Goal: Transaction & Acquisition: Purchase product/service

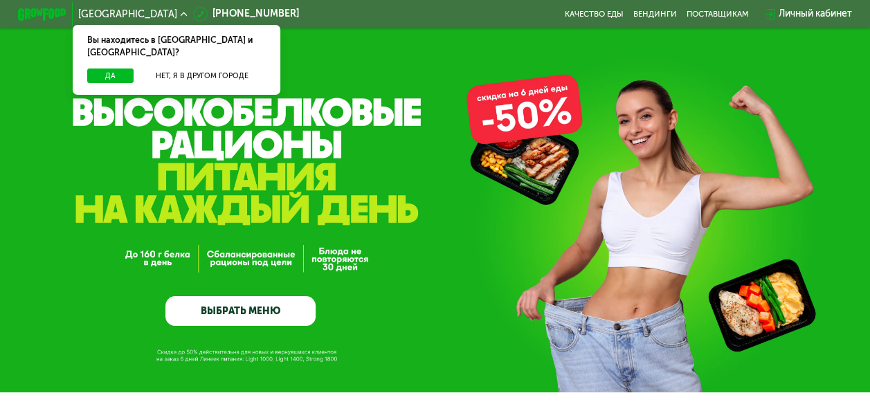
click at [626, 46] on div "GrowFood — доставка правильного питания ВЫБРАТЬ МЕНЮ" at bounding box center [435, 196] width 870 height 392
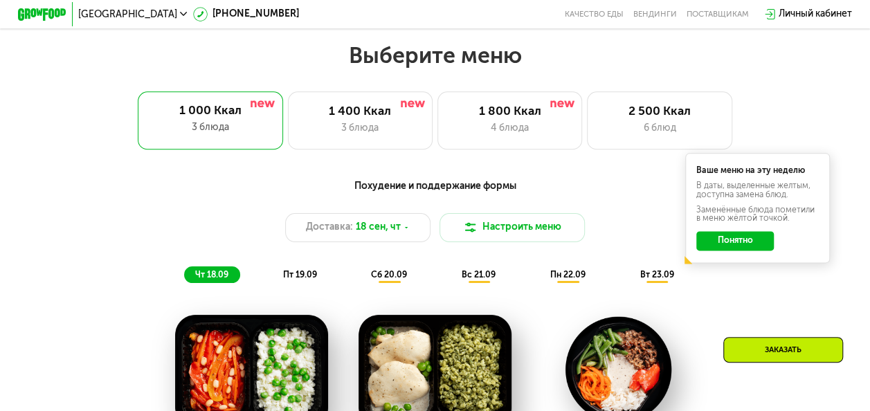
scroll to position [692, 0]
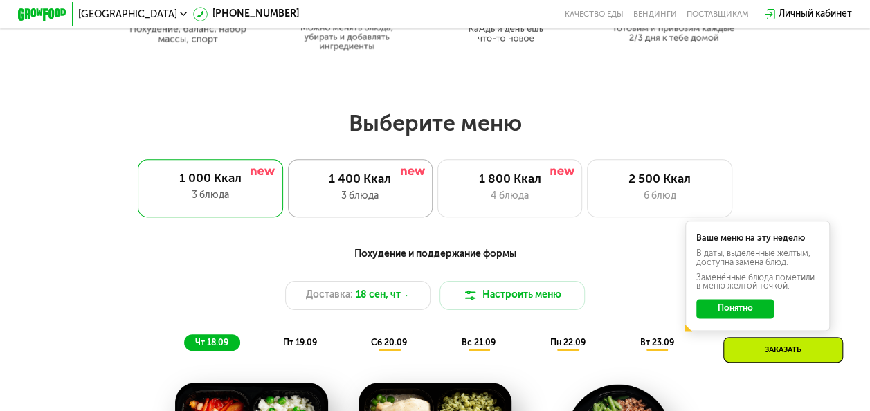
click at [377, 213] on div "1 400 Ккал 3 блюда" at bounding box center [360, 188] width 145 height 58
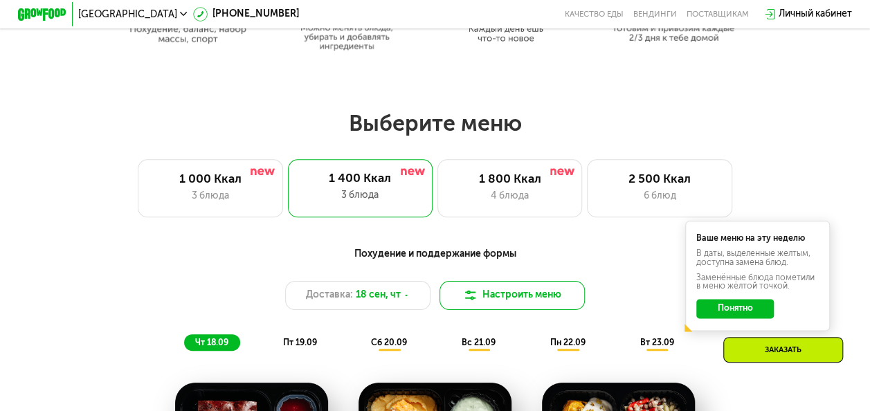
click at [516, 302] on button "Настроить меню" at bounding box center [511, 295] width 145 height 29
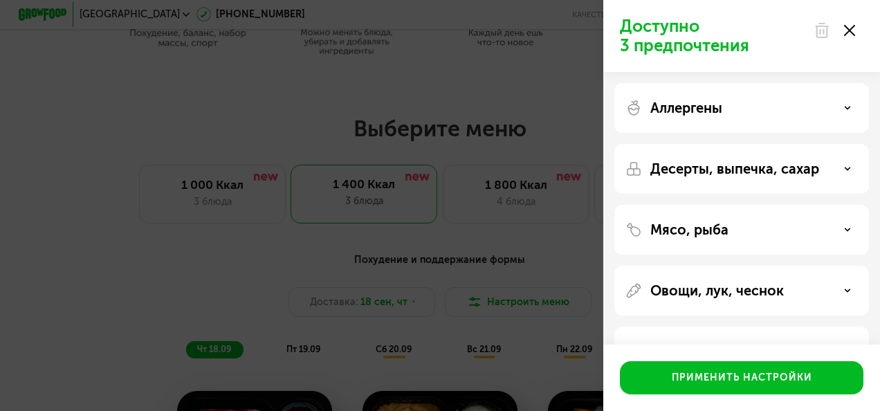
click at [750, 300] on div "Овощи, лук, чеснок" at bounding box center [742, 291] width 255 height 50
click at [841, 226] on div "Мясо, рыба" at bounding box center [742, 229] width 233 height 17
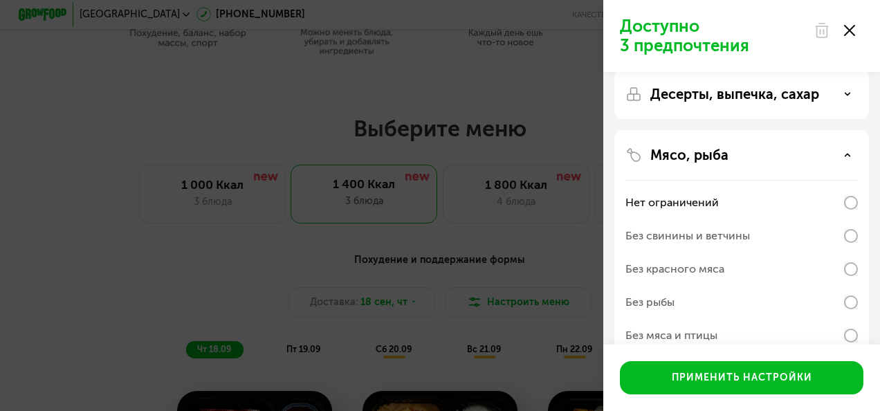
scroll to position [0, 0]
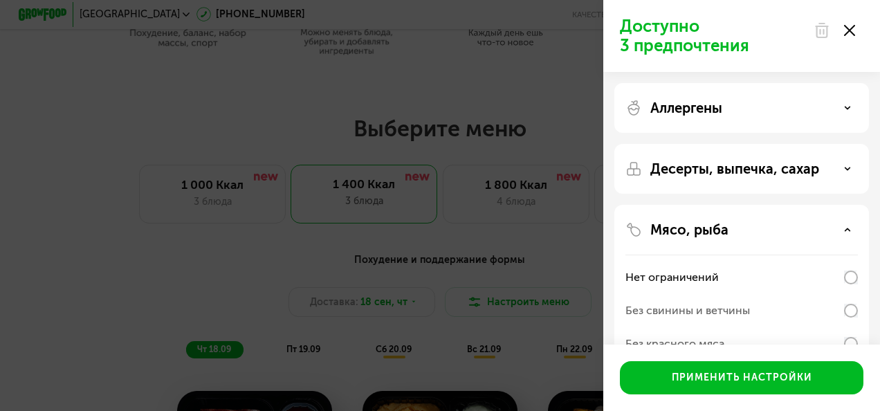
click at [838, 162] on div "Десерты, выпечка, сахар" at bounding box center [742, 169] width 233 height 17
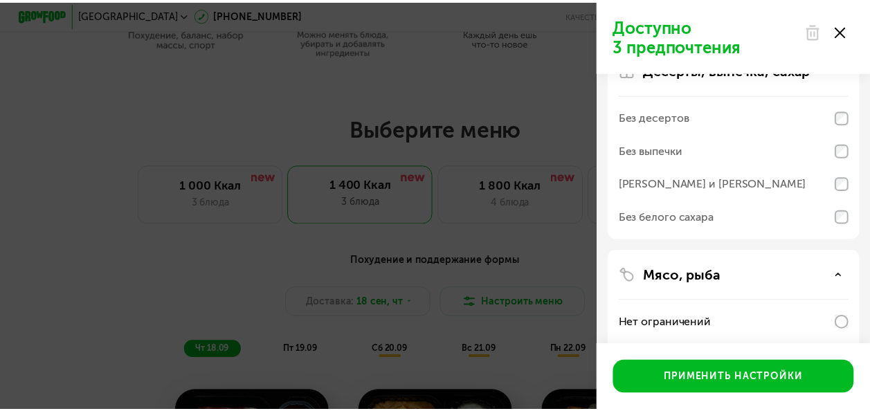
scroll to position [69, 0]
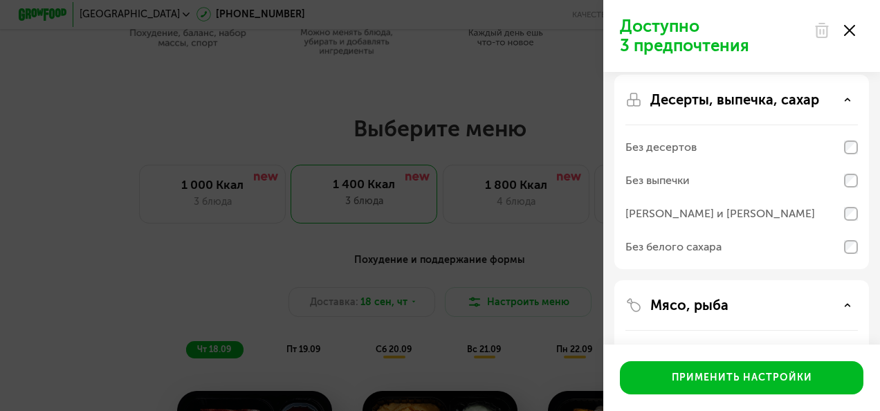
click at [544, 248] on div "Доступно 3 предпочтения Аллергены Десерты, выпечка, сахар Без десертов Без выпе…" at bounding box center [440, 205] width 880 height 411
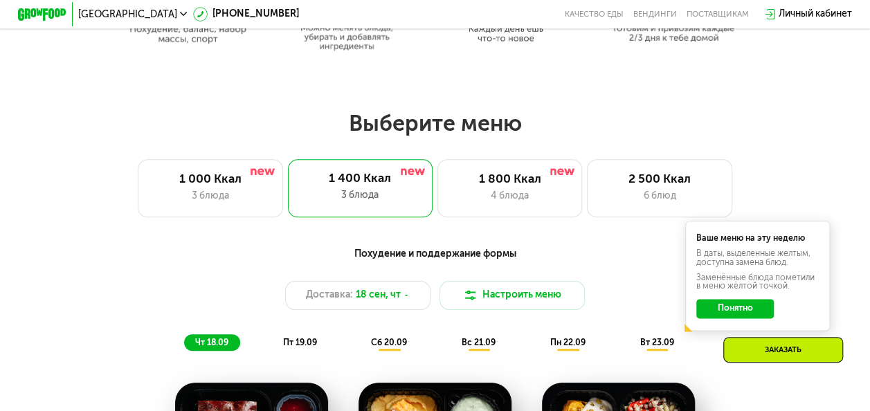
click at [736, 313] on button "Понятно" at bounding box center [735, 308] width 78 height 19
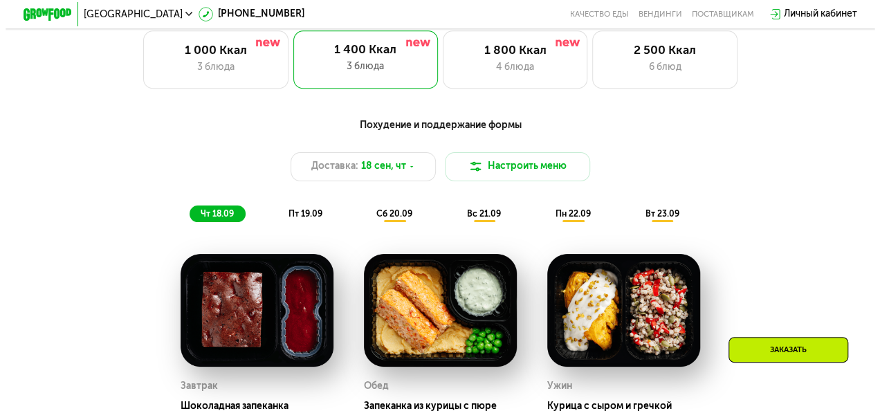
scroll to position [761, 0]
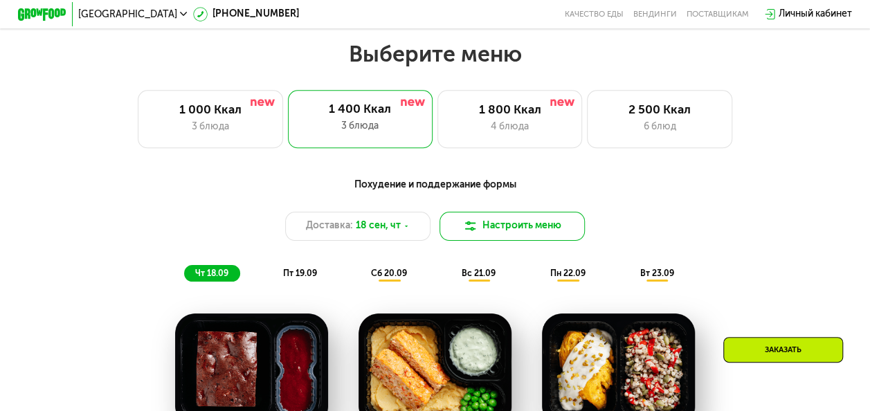
click at [465, 233] on img at bounding box center [470, 226] width 15 height 15
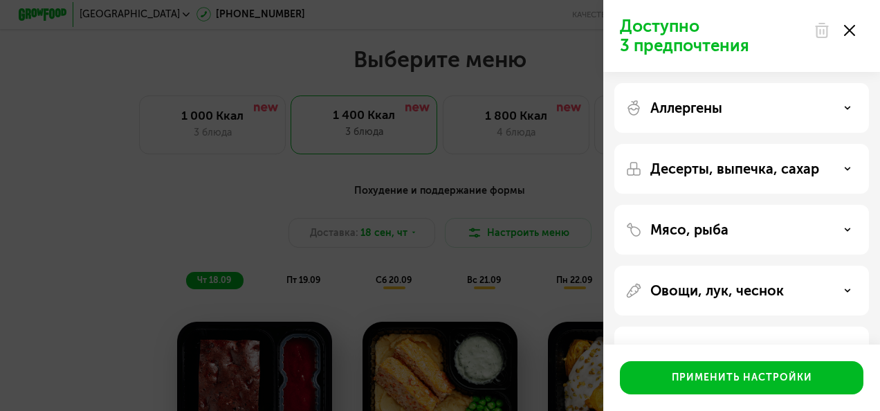
scroll to position [46, 0]
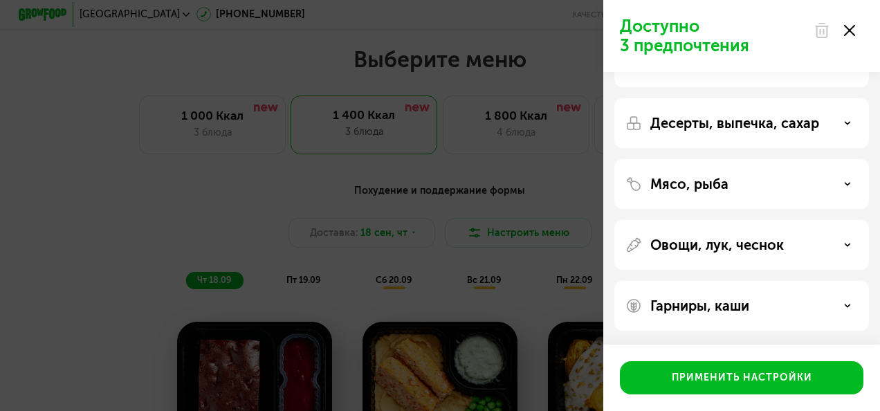
click at [790, 302] on div "Гарниры, каши" at bounding box center [742, 306] width 233 height 17
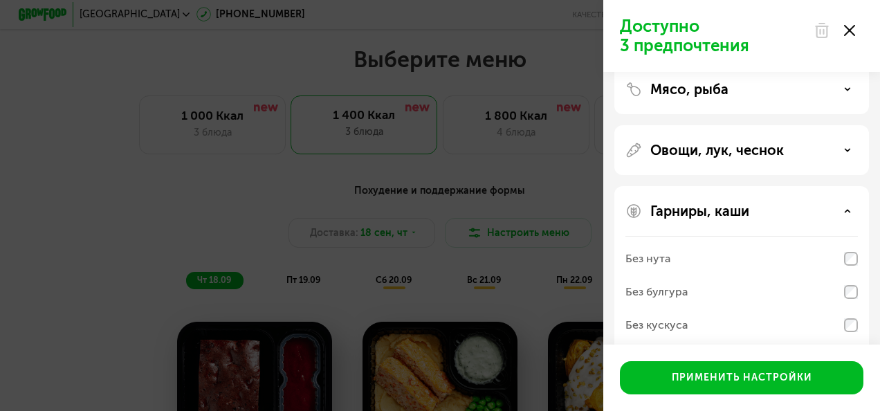
scroll to position [15, 0]
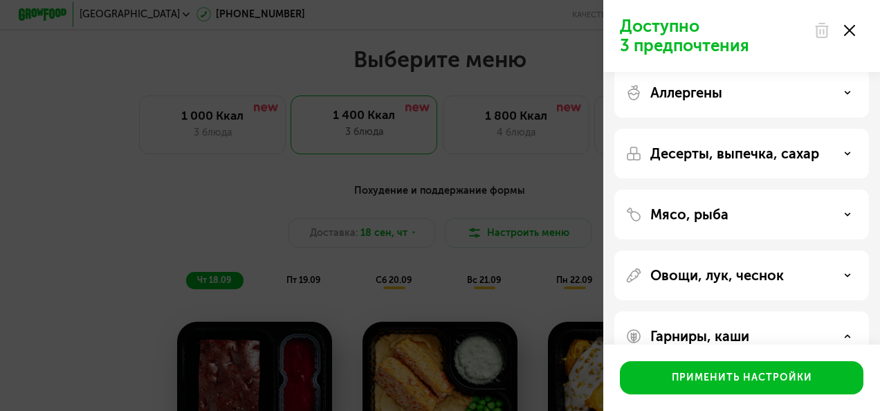
click at [792, 278] on div "Овощи, лук, чеснок" at bounding box center [742, 275] width 233 height 17
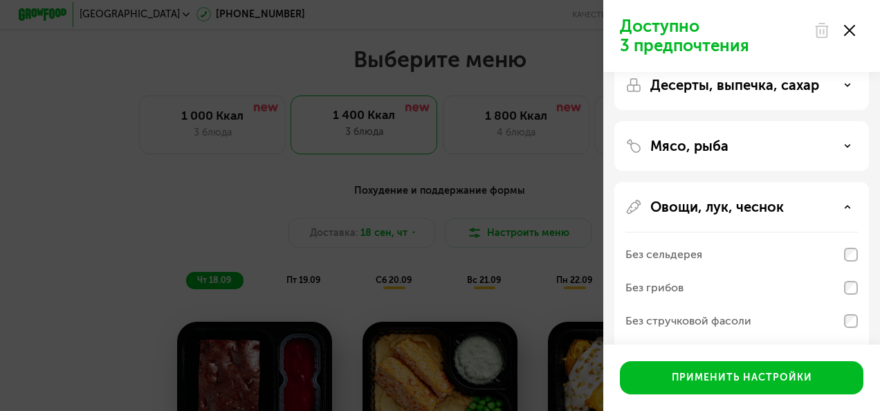
scroll to position [0, 0]
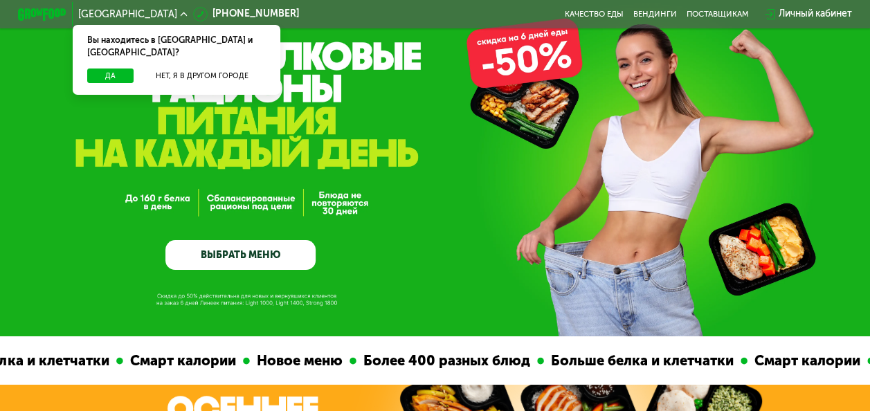
scroll to position [69, 0]
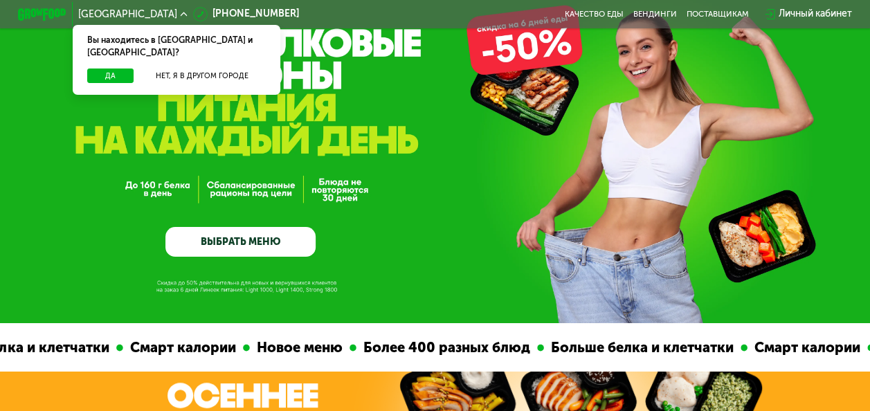
click at [432, 224] on div "GrowFood — доставка правильного питания ВЫБРАТЬ МЕНЮ" at bounding box center [435, 164] width 870 height 188
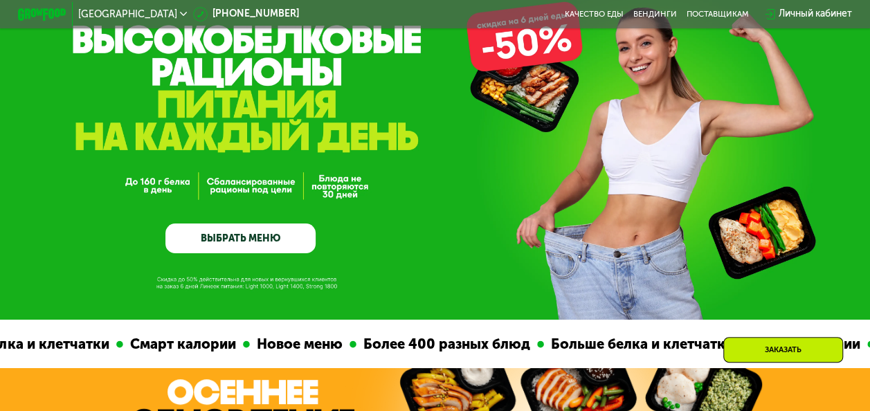
scroll to position [0, 0]
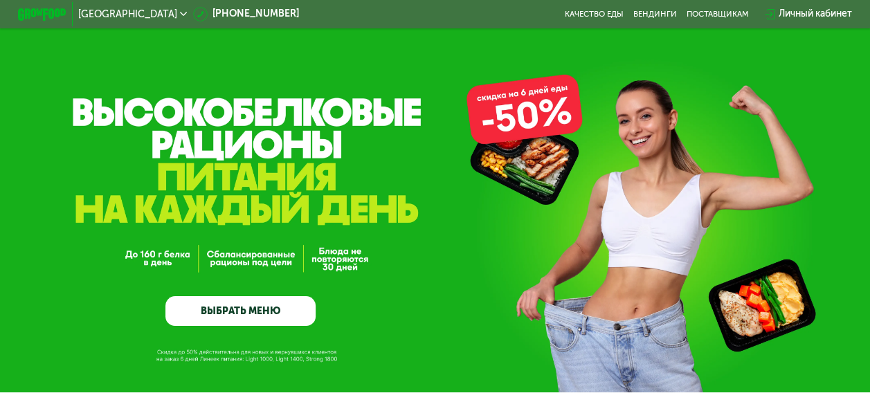
click at [288, 317] on link "ВЫБРАТЬ МЕНЮ" at bounding box center [240, 311] width 150 height 30
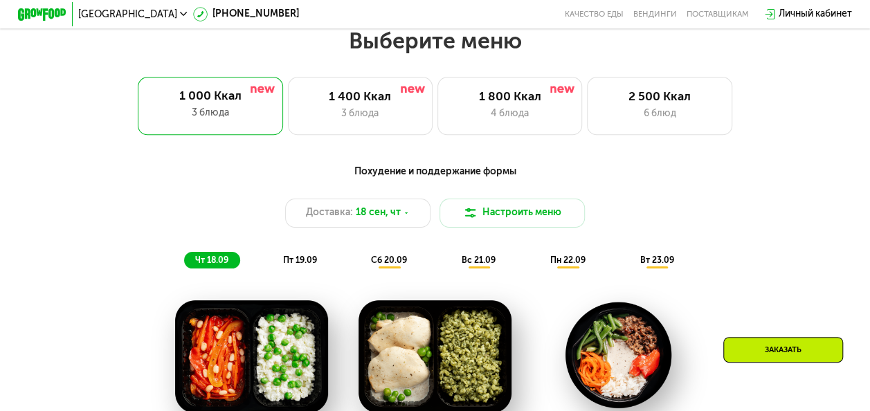
scroll to position [778, 0]
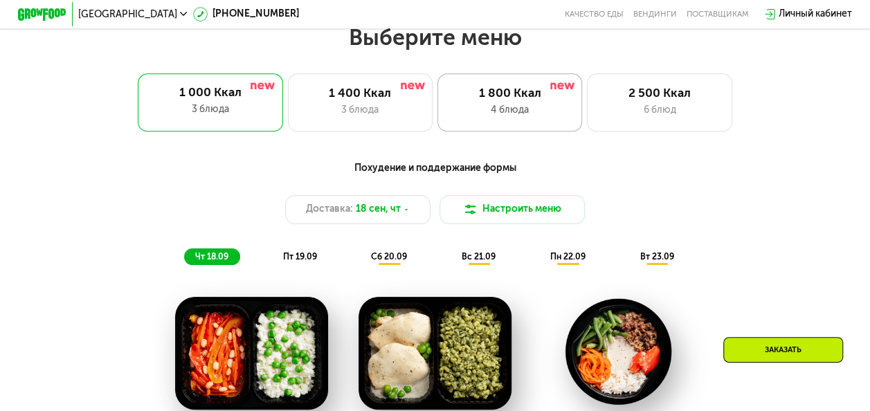
click at [511, 100] on div "1 800 Ккал" at bounding box center [510, 94] width 120 height 15
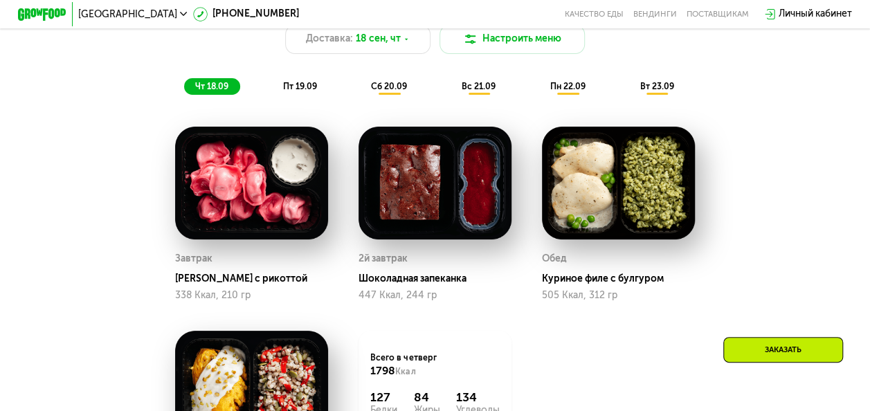
scroll to position [916, 0]
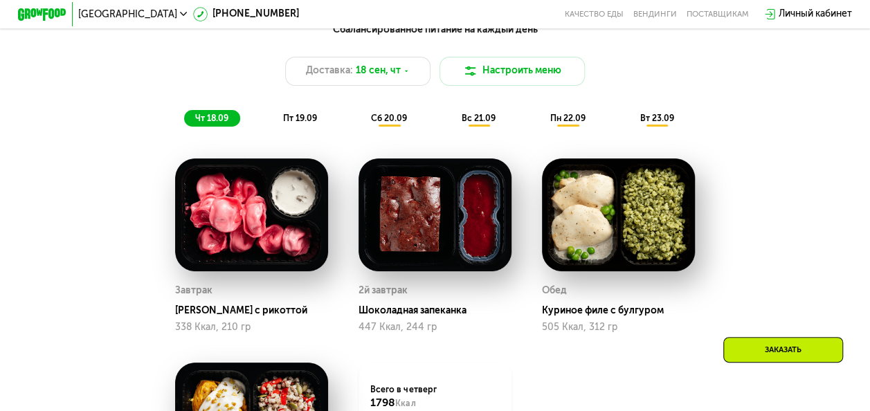
click at [309, 123] on span "пт 19.09" at bounding box center [300, 118] width 34 height 10
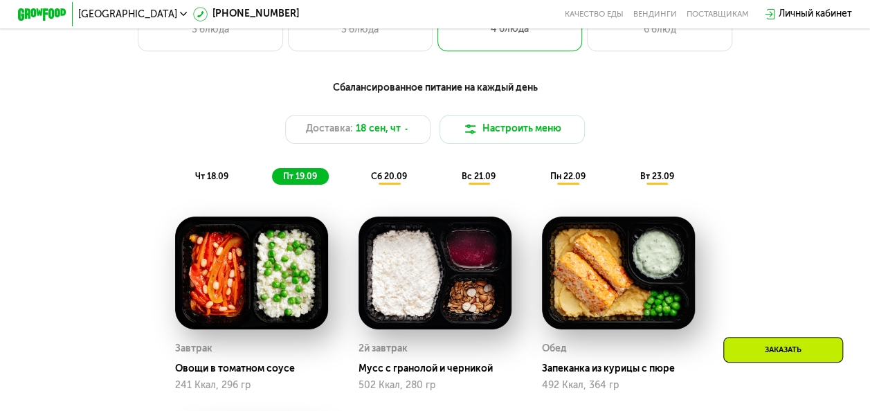
scroll to position [778, 0]
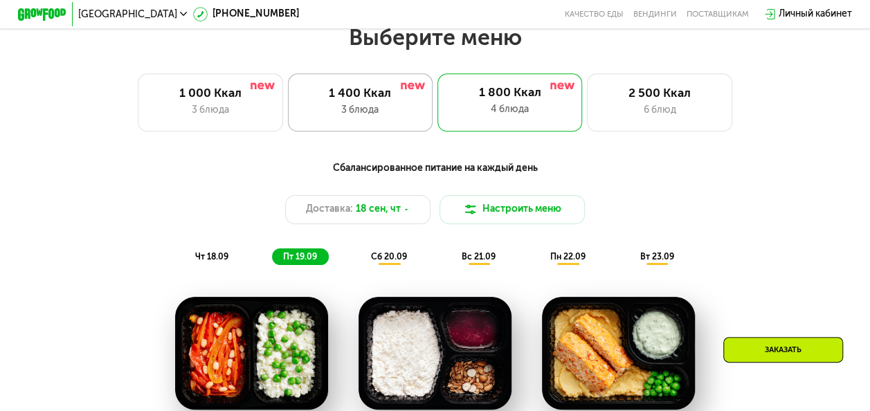
click at [403, 125] on div "1 400 Ккал 3 блюда" at bounding box center [360, 102] width 145 height 58
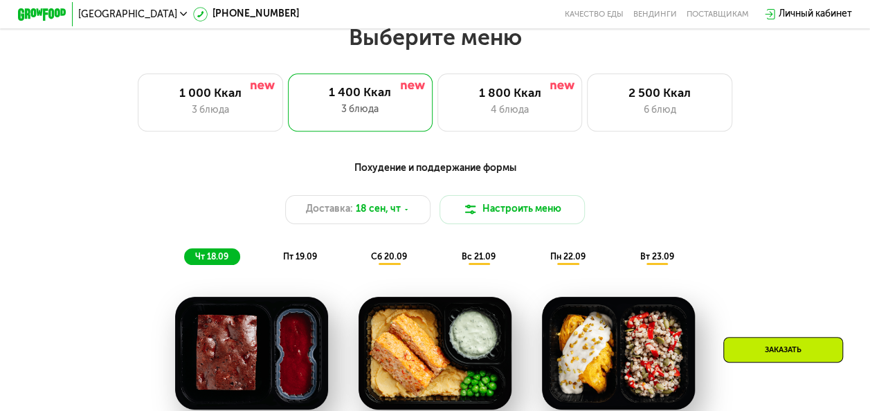
click at [296, 262] on span "пт 19.09" at bounding box center [300, 257] width 34 height 10
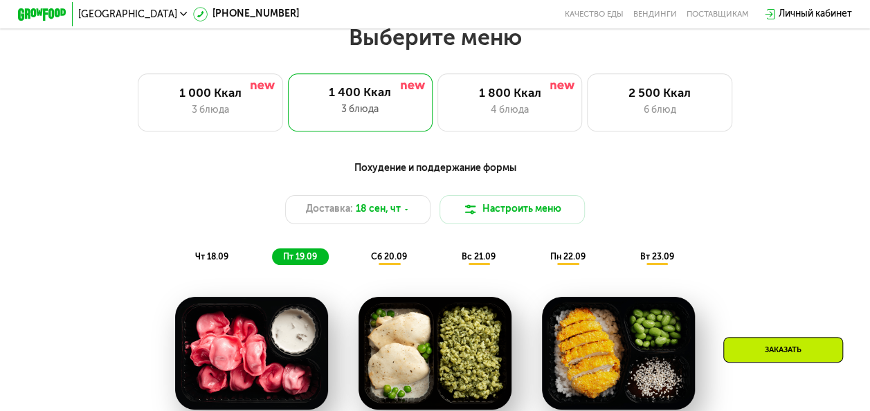
scroll to position [916, 0]
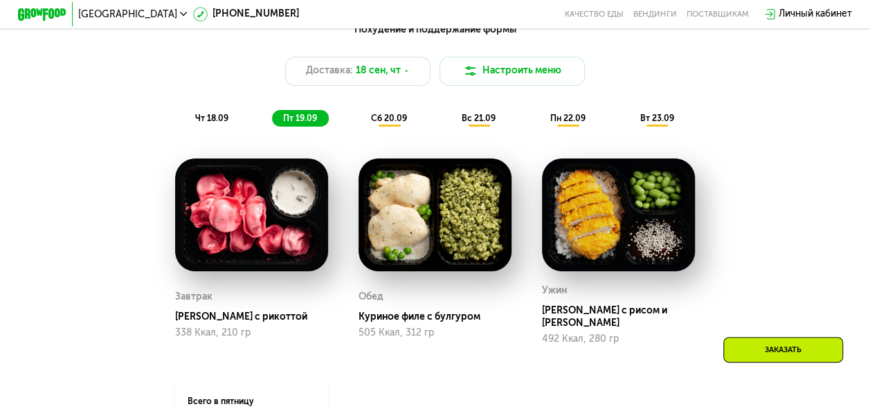
click at [381, 134] on div "Похудение и поддержание формы Доставка: 18 сен, чт Настроить меню чт 18.09 пт 1…" at bounding box center [435, 74] width 730 height 119
click at [392, 122] on span "сб 20.09" at bounding box center [389, 118] width 36 height 10
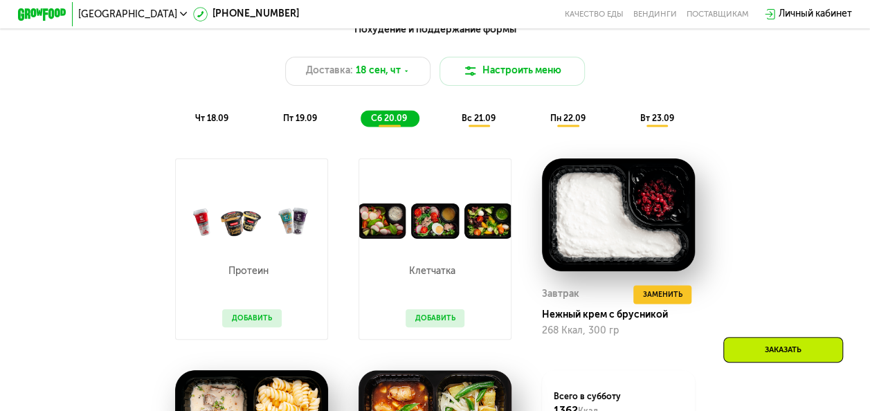
click at [313, 123] on span "пт 19.09" at bounding box center [300, 118] width 34 height 10
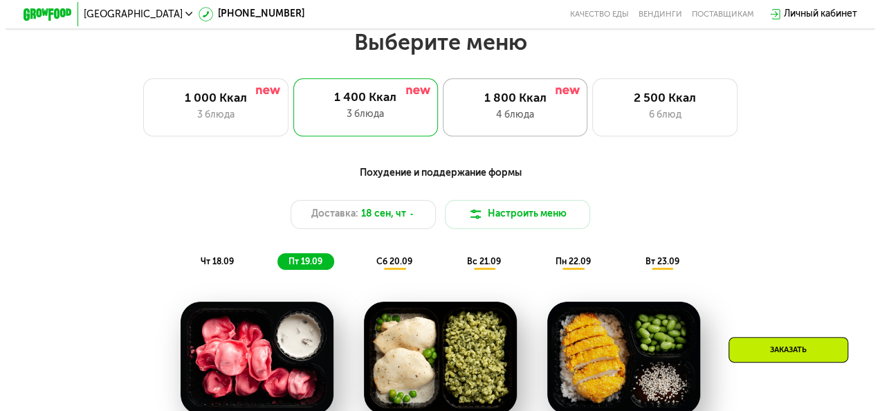
scroll to position [778, 0]
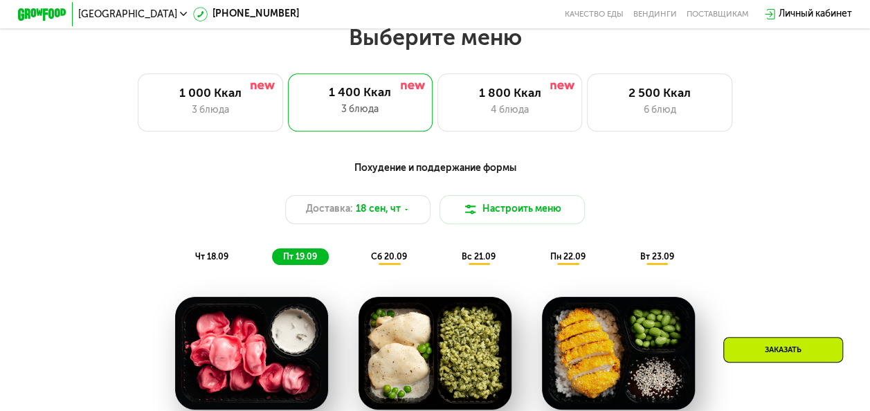
click at [300, 262] on span "пт 19.09" at bounding box center [300, 257] width 34 height 10
click at [371, 224] on div "Доставка: 18 сен, чт" at bounding box center [357, 209] width 145 height 29
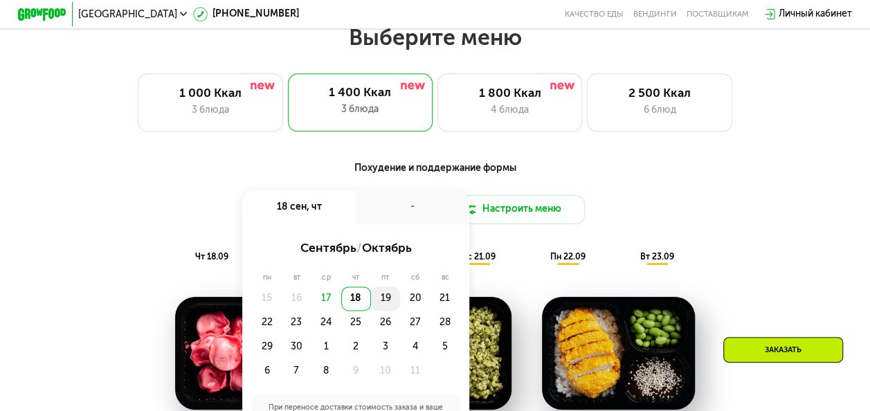
click at [381, 308] on div "19" at bounding box center [386, 298] width 30 height 24
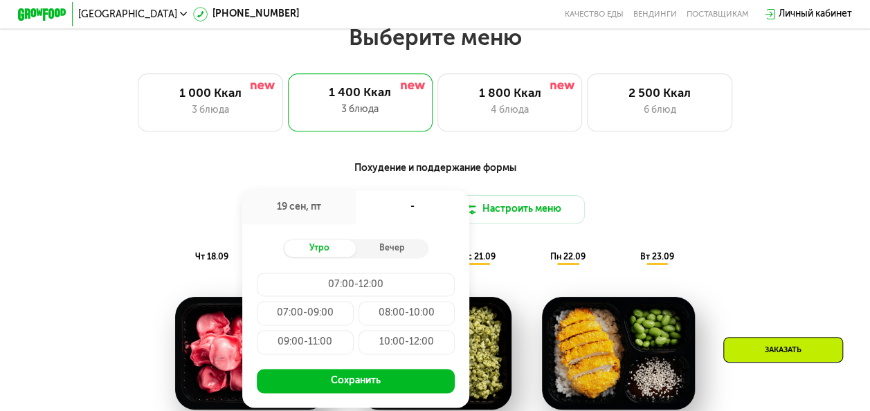
click at [313, 324] on div "07:00-09:00" at bounding box center [305, 313] width 97 height 24
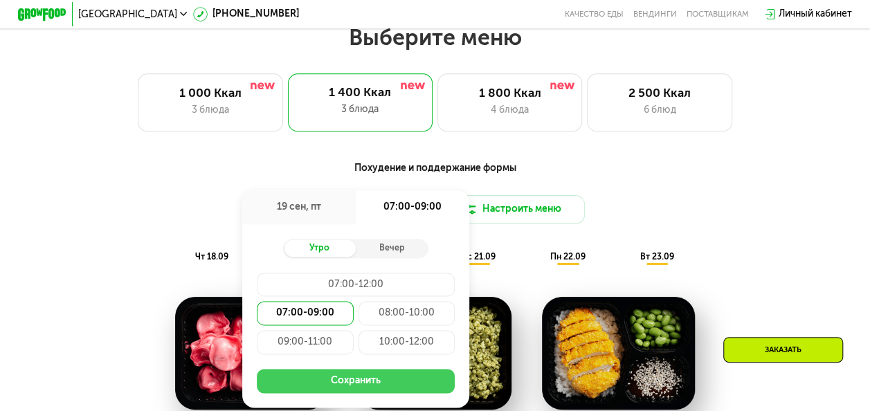
click at [365, 390] on button "Сохранить" at bounding box center [356, 381] width 198 height 24
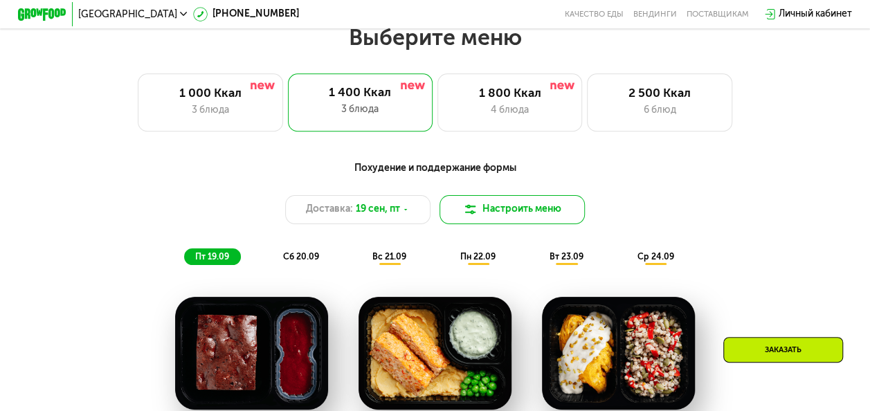
click at [484, 220] on button "Настроить меню" at bounding box center [511, 209] width 145 height 29
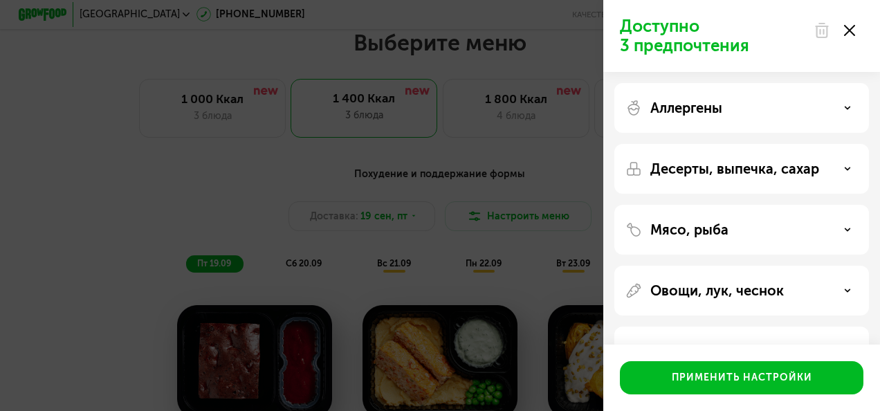
click at [770, 116] on div "Аллергены" at bounding box center [742, 108] width 255 height 50
click at [847, 107] on use at bounding box center [848, 108] width 5 height 2
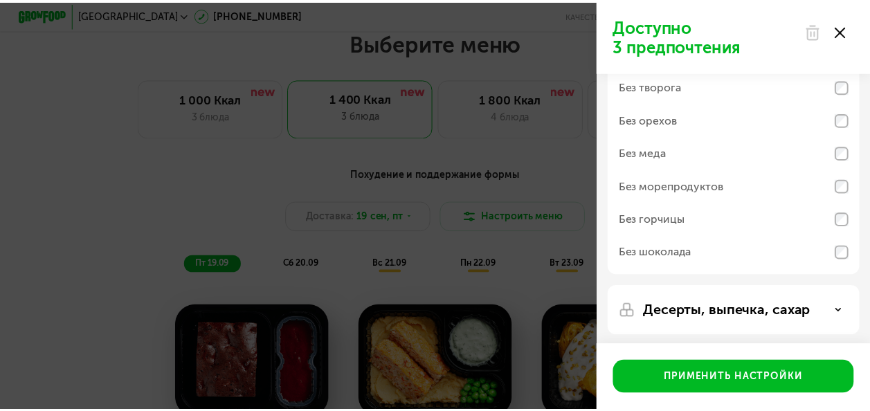
scroll to position [0, 0]
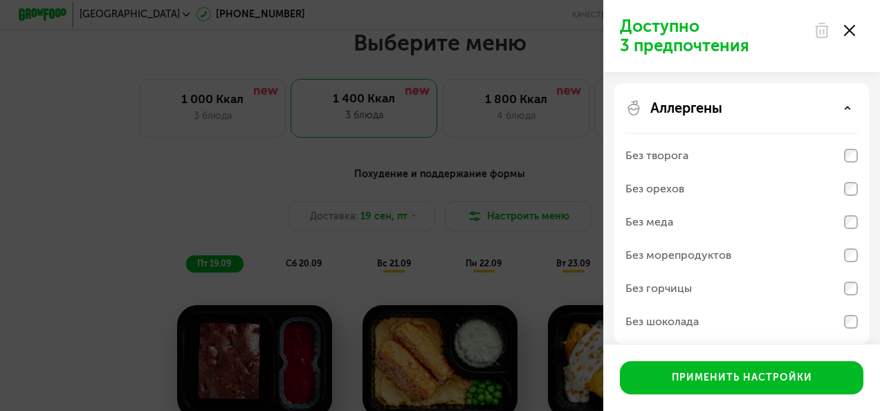
click at [855, 29] on icon at bounding box center [849, 30] width 11 height 11
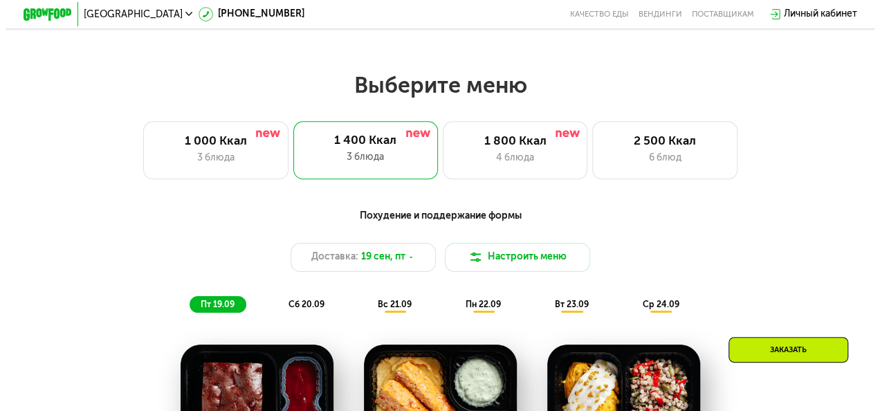
scroll to position [709, 0]
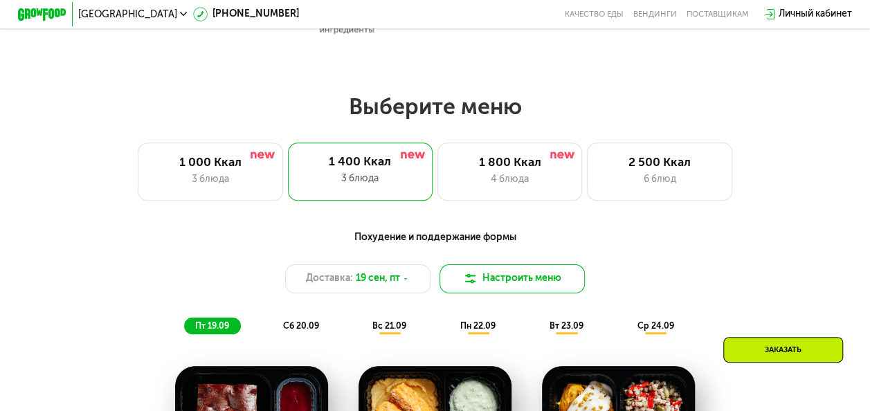
click at [534, 292] on button "Настроить меню" at bounding box center [511, 278] width 145 height 29
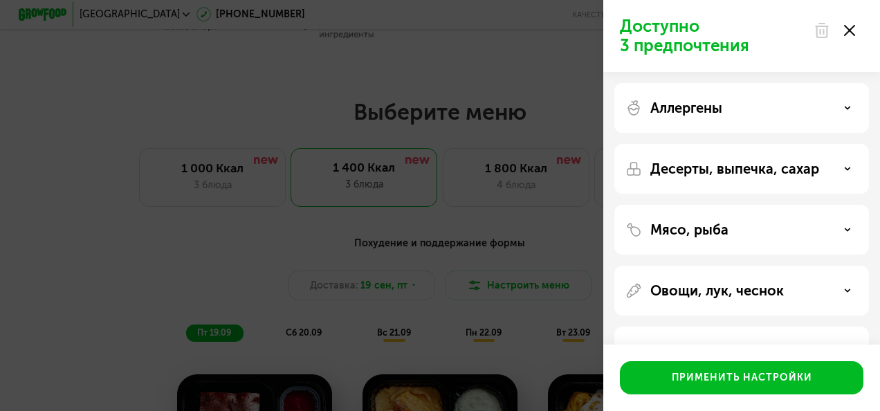
click at [761, 180] on div "Десерты, выпечка, сахар" at bounding box center [742, 169] width 255 height 50
click at [821, 163] on div "Десерты, выпечка, сахар" at bounding box center [742, 169] width 233 height 17
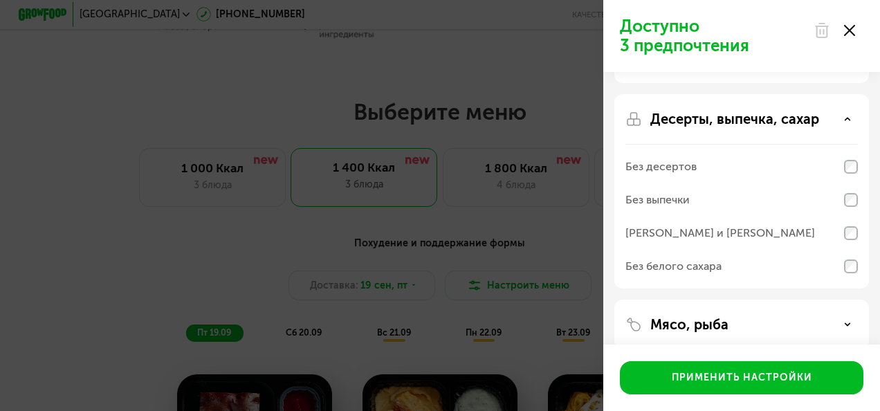
scroll to position [69, 0]
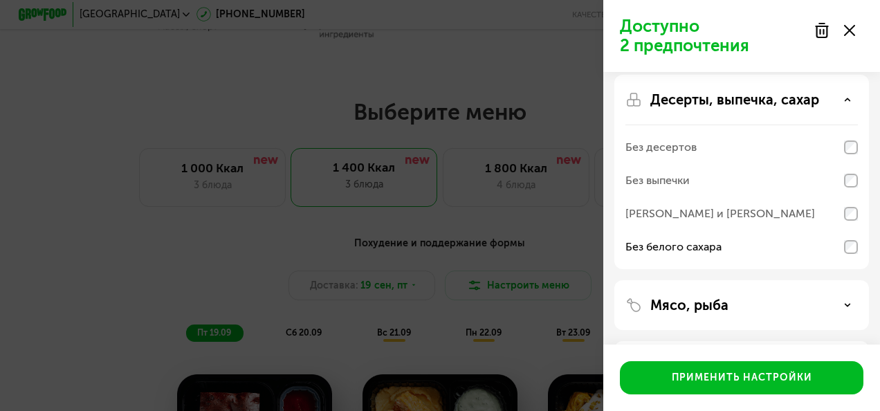
click at [845, 101] on icon at bounding box center [847, 99] width 7 height 7
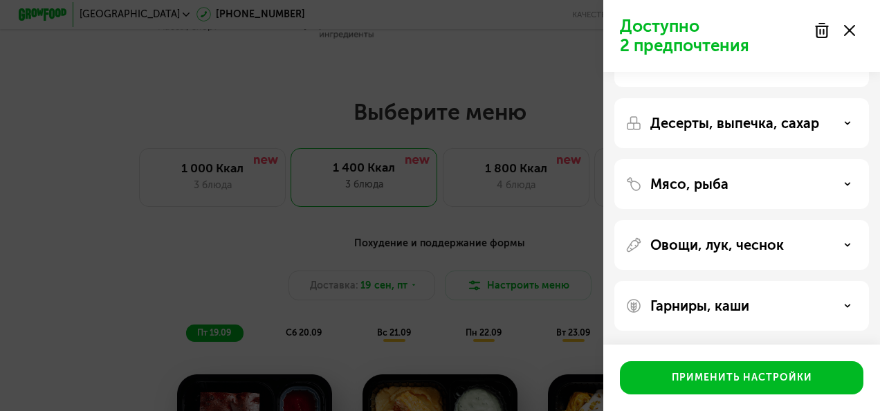
click at [839, 190] on div "Мясо, рыба" at bounding box center [742, 184] width 233 height 17
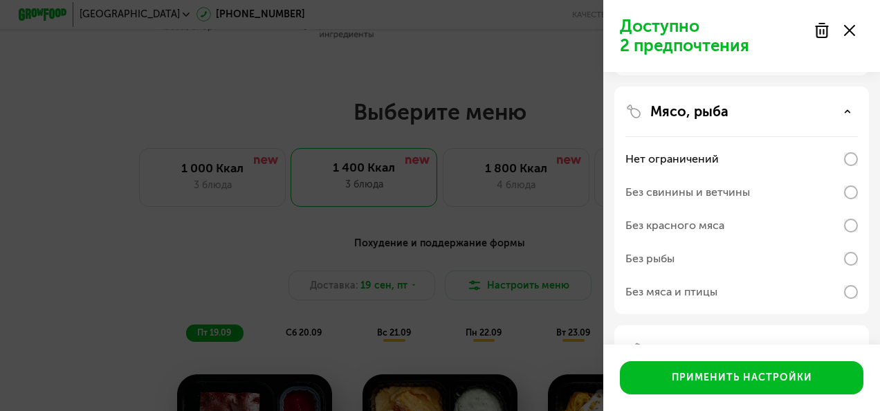
scroll to position [138, 0]
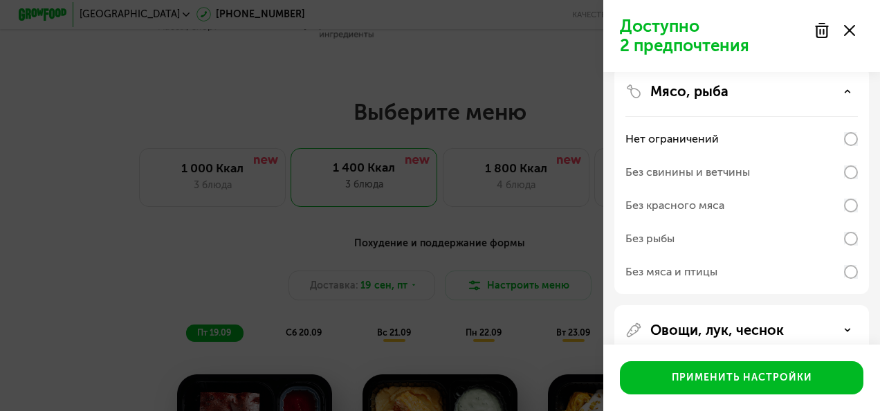
click at [824, 325] on div "Овощи, лук, чеснок" at bounding box center [742, 330] width 233 height 17
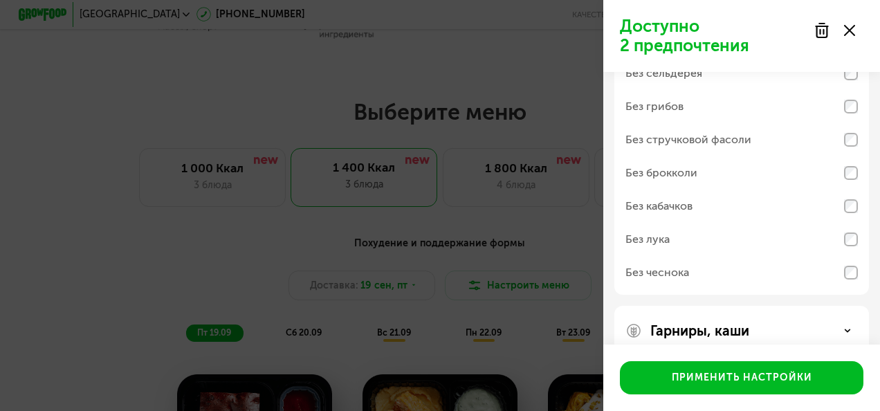
scroll to position [467, 0]
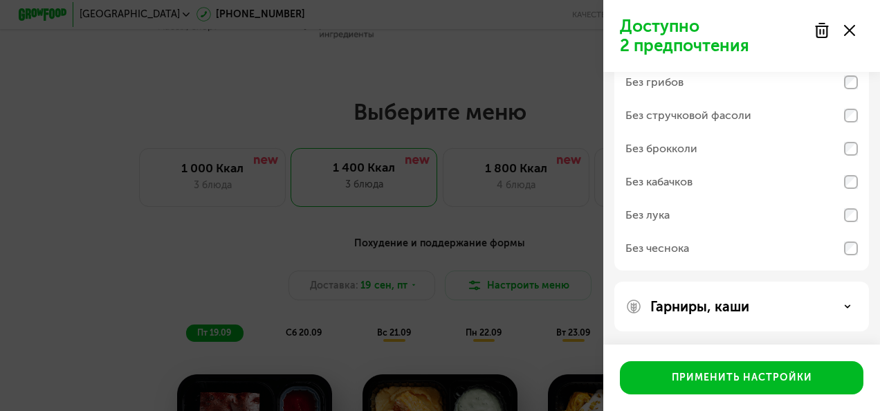
click at [839, 302] on div "Гарниры, каши" at bounding box center [742, 306] width 233 height 17
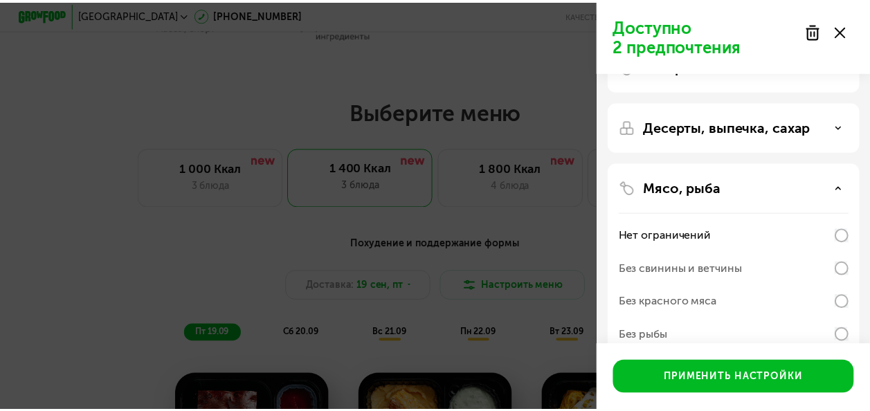
scroll to position [0, 0]
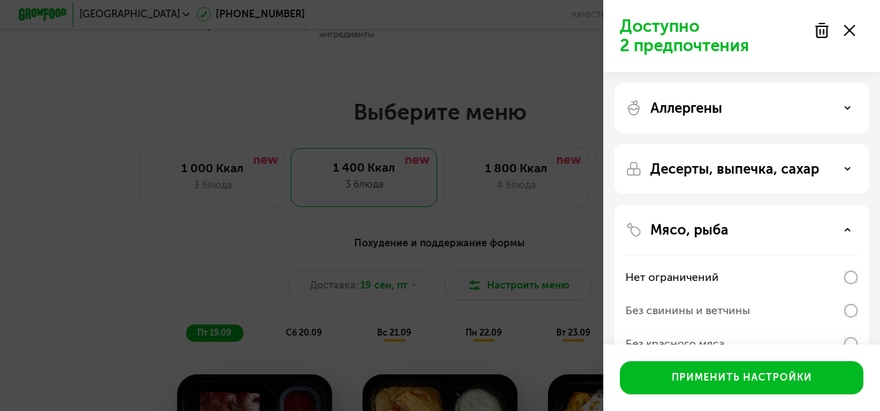
click at [540, 112] on div "Доступно 2 предпочтения Аллергены Десерты, выпечка, сахар Мясо, рыба Нет ограни…" at bounding box center [440, 205] width 880 height 411
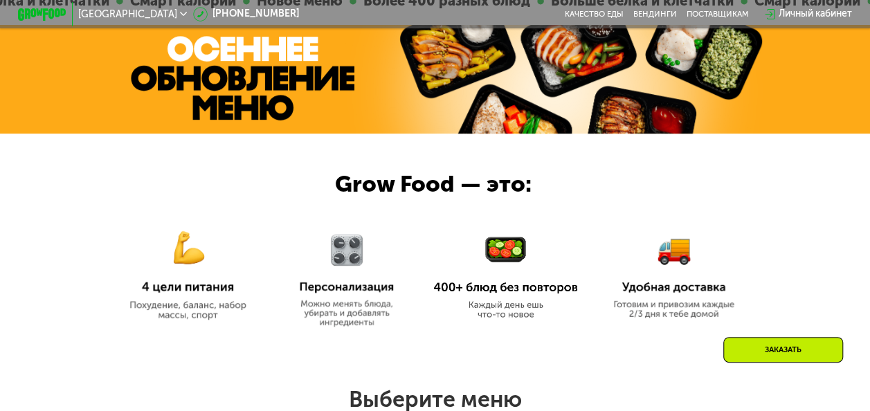
scroll to position [293, 0]
